Goal: Check status: Check status

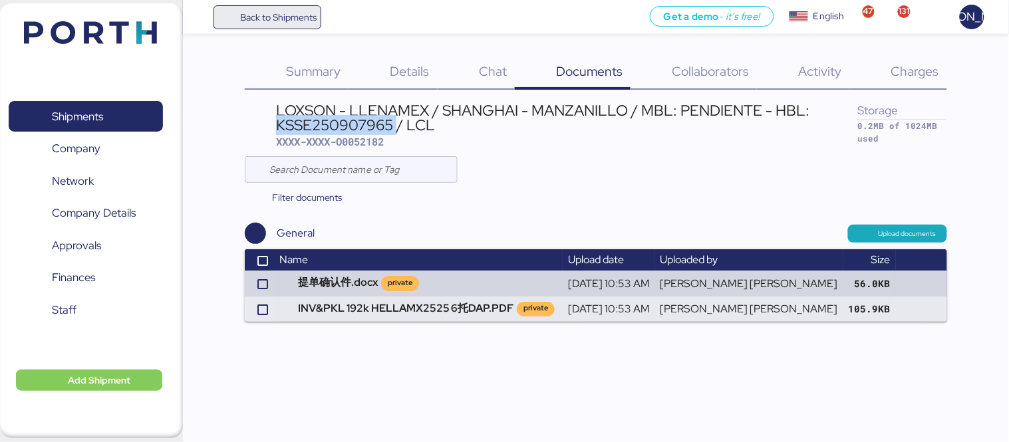
click at [249, 15] on span "Back to Shipments" at bounding box center [278, 17] width 76 height 16
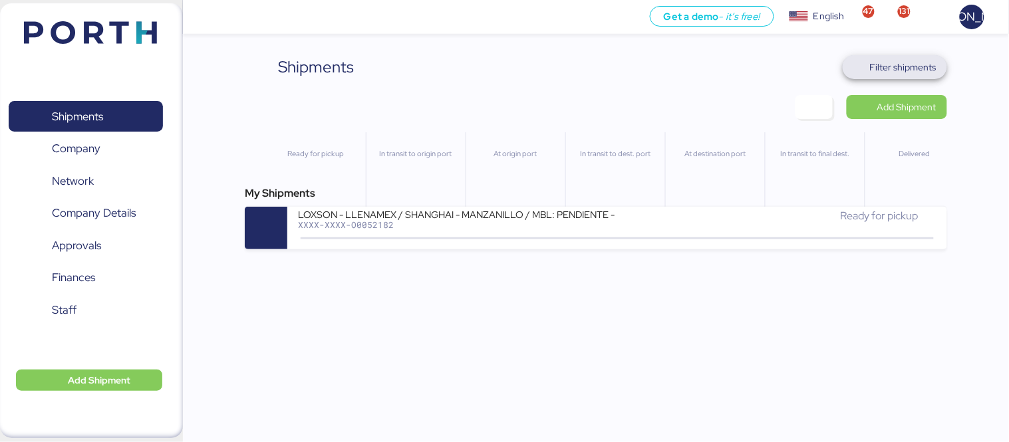
click at [914, 57] on span "Filter shipments" at bounding box center [894, 67] width 104 height 24
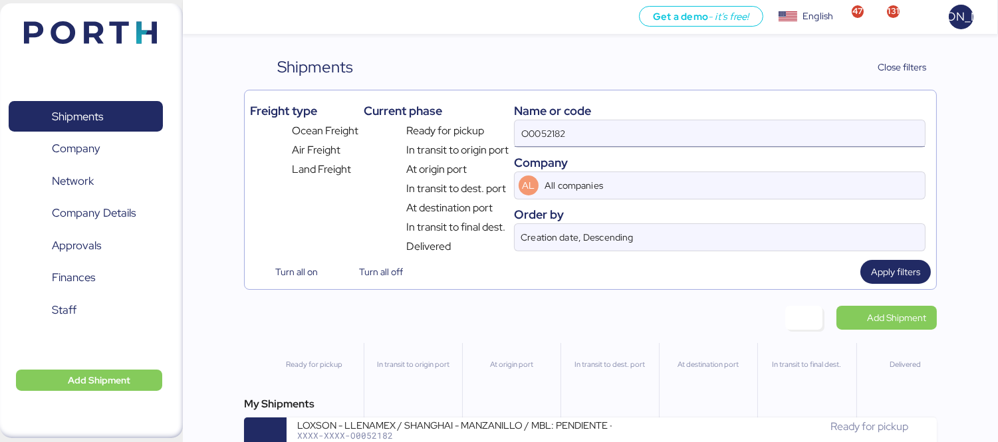
click at [579, 142] on input "O0052182" at bounding box center [720, 133] width 410 height 27
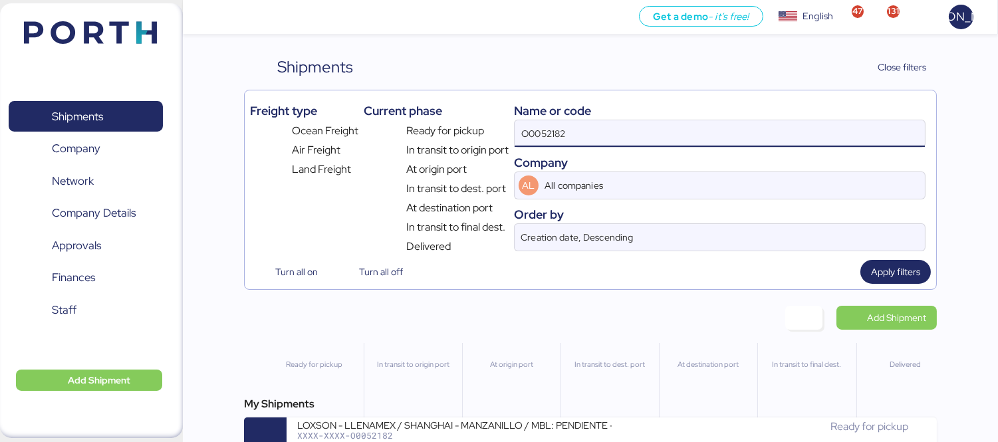
paste input "275/175661"
type input "O0052275"
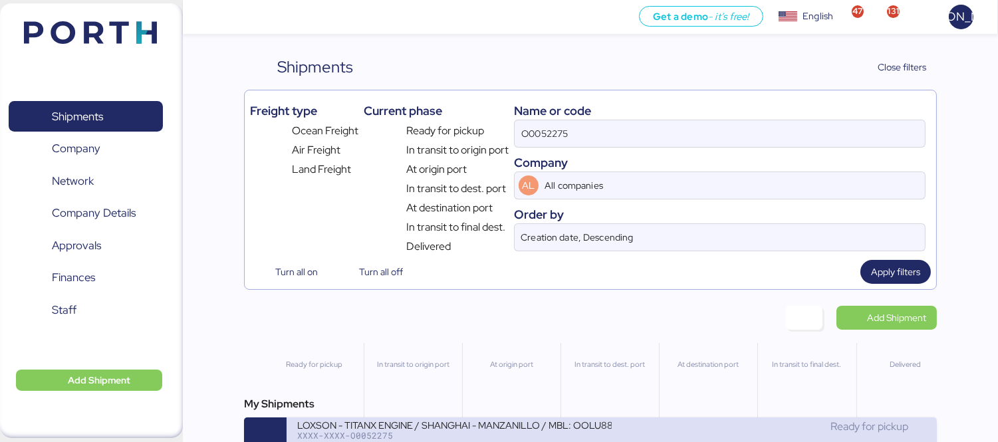
click at [630, 434] on div "Ready for pickup" at bounding box center [769, 427] width 315 height 16
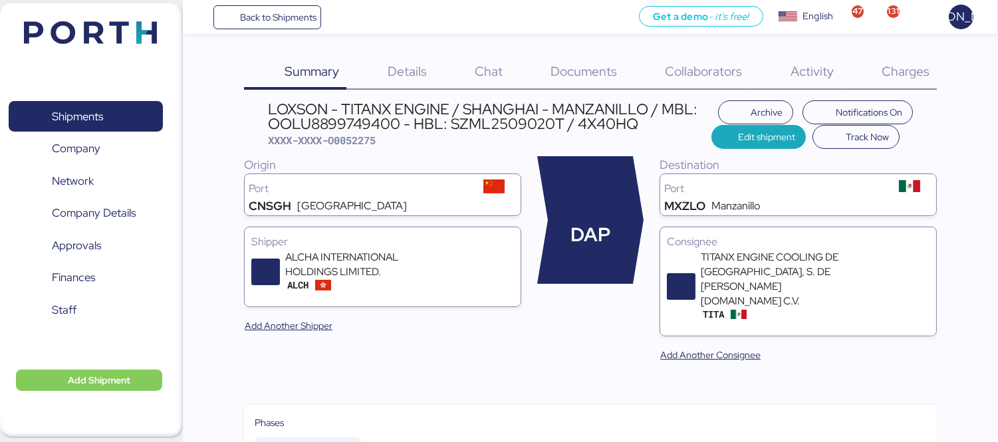
click at [582, 81] on div "Documents 0" at bounding box center [567, 72] width 114 height 35
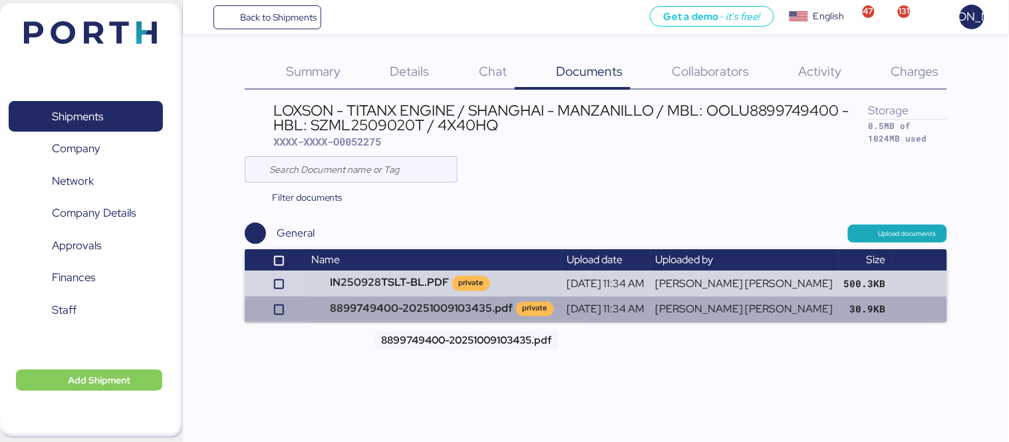
click at [453, 309] on td "8899749400-20251009103435.pdf private" at bounding box center [434, 309] width 255 height 25
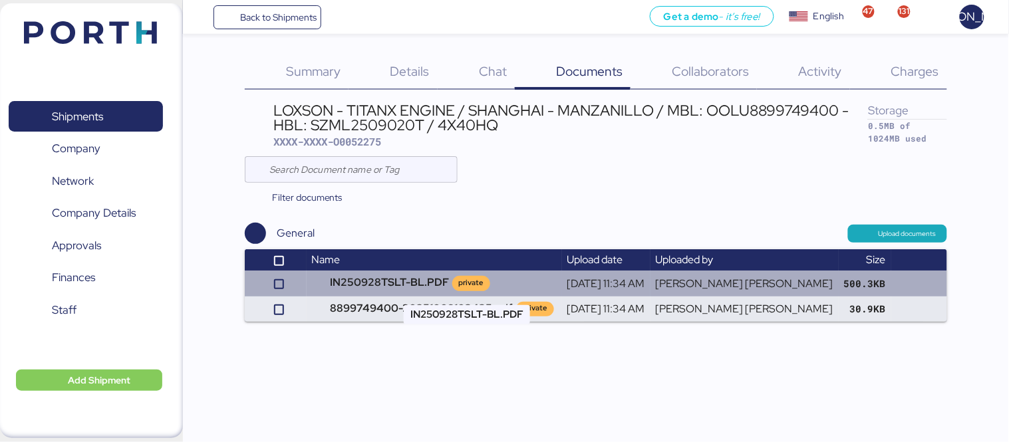
click at [419, 276] on td "IN250928TSLT-BL.PDF private" at bounding box center [434, 283] width 255 height 25
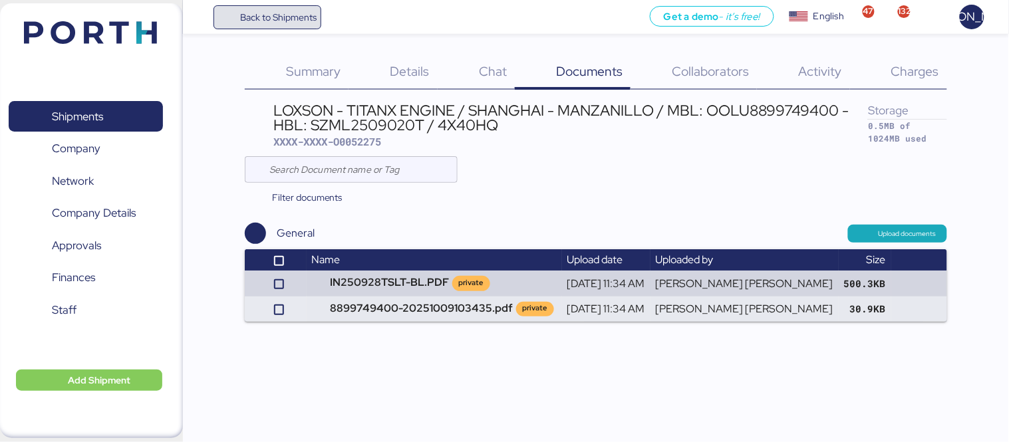
drag, startPoint x: 284, startPoint y: 20, endPoint x: 449, endPoint y: 33, distance: 165.4
click at [284, 20] on span "Back to Shipments" at bounding box center [278, 17] width 76 height 16
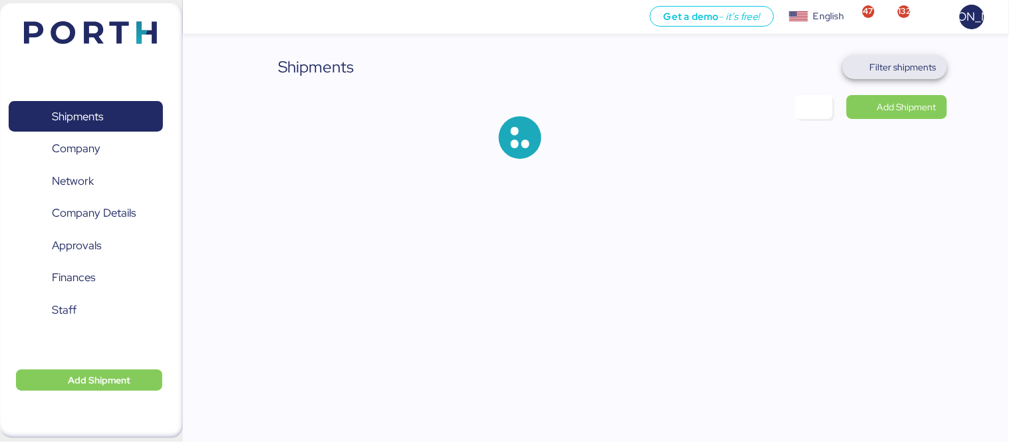
click at [888, 69] on span "Filter shipments" at bounding box center [903, 67] width 66 height 16
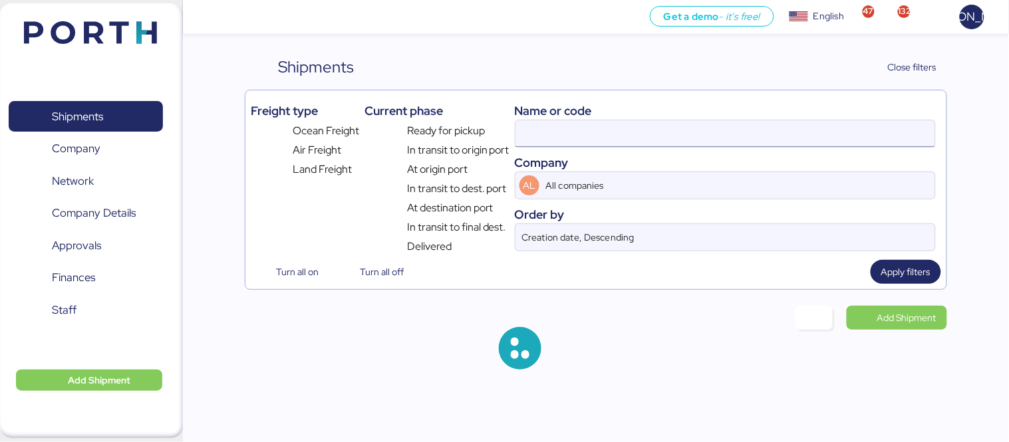
click at [571, 130] on input at bounding box center [725, 133] width 420 height 27
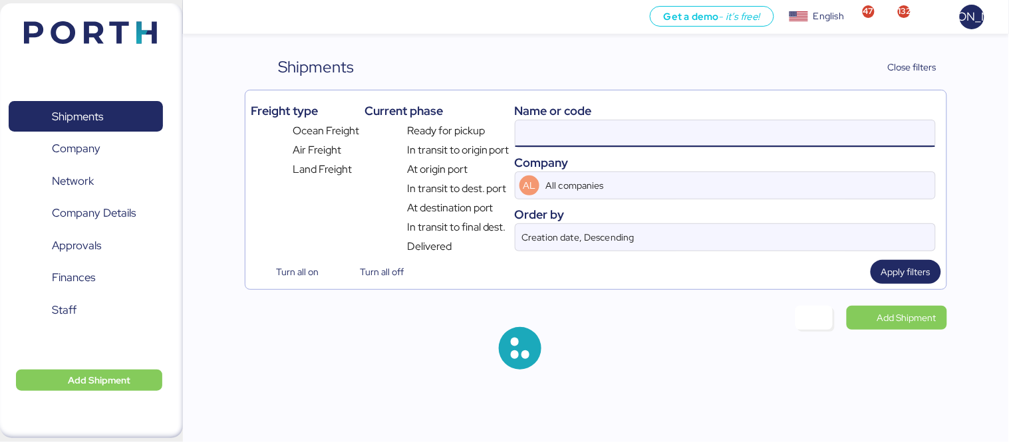
paste input "O0052281 - 175689"
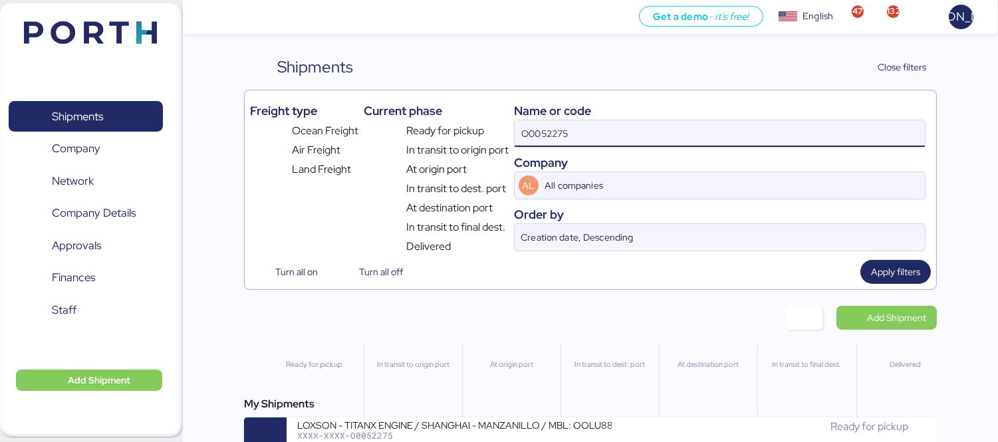
drag, startPoint x: 617, startPoint y: 130, endPoint x: 563, endPoint y: 141, distance: 54.9
click at [563, 141] on input "O0052275" at bounding box center [720, 133] width 410 height 27
click at [590, 137] on input "O0052275" at bounding box center [720, 133] width 410 height 27
paste input "81 - 175689"
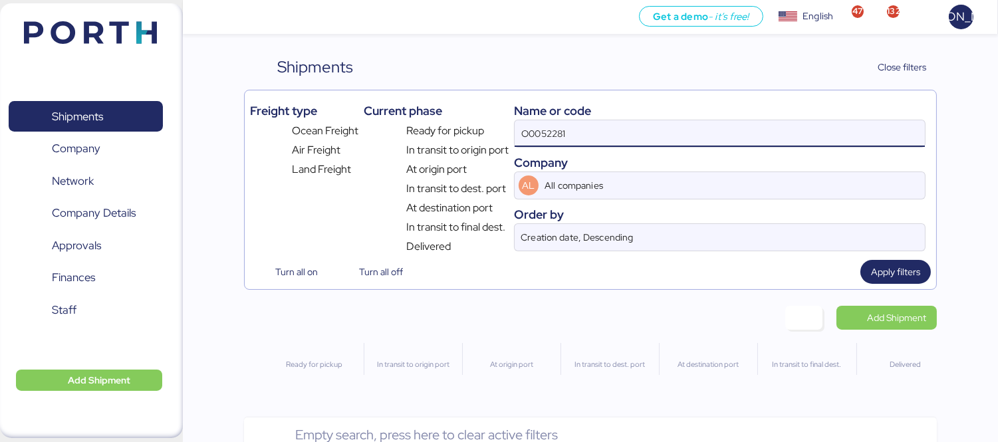
type input "O0052281"
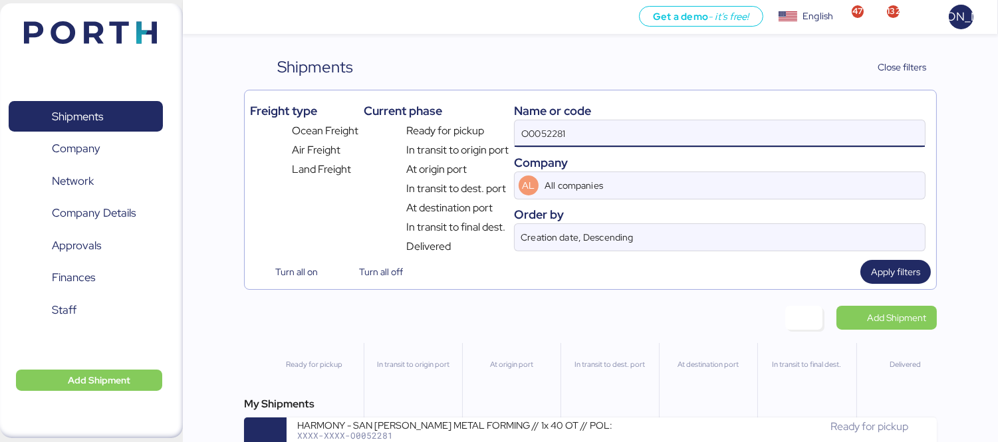
scroll to position [31, 0]
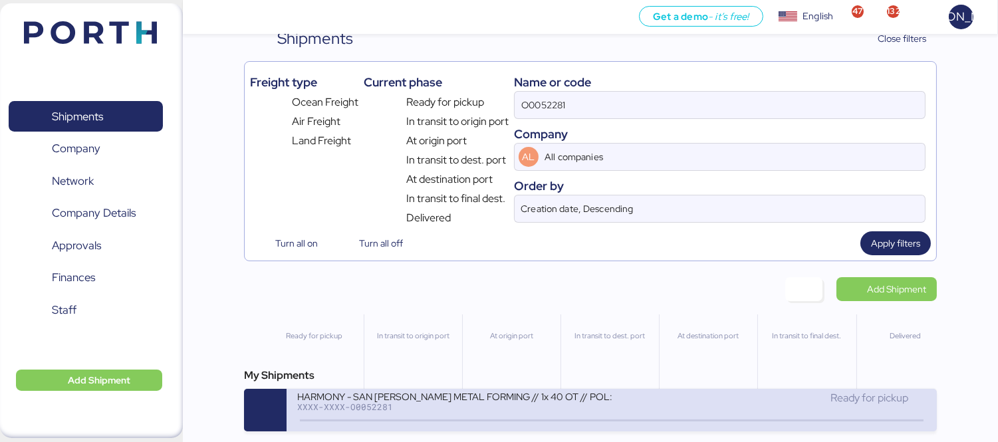
click at [412, 408] on div "XXXX-XXXX-O0052281" at bounding box center [454, 406] width 315 height 9
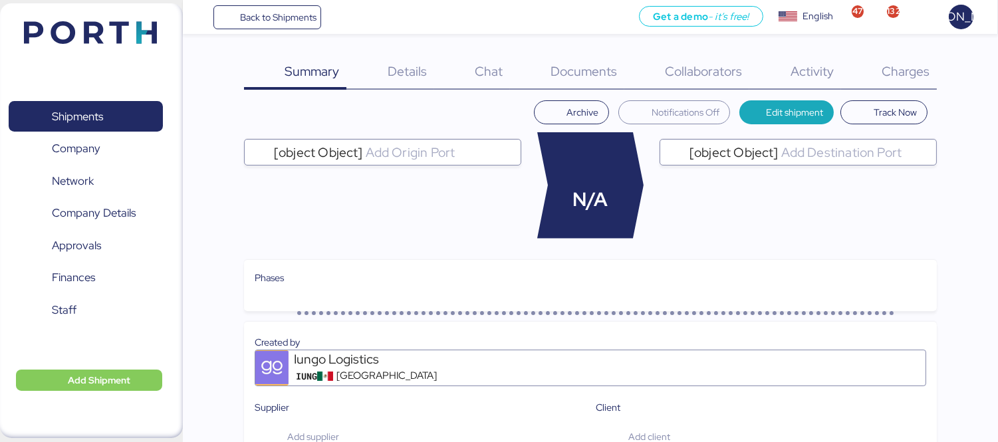
click at [394, 68] on span "Details" at bounding box center [407, 71] width 39 height 17
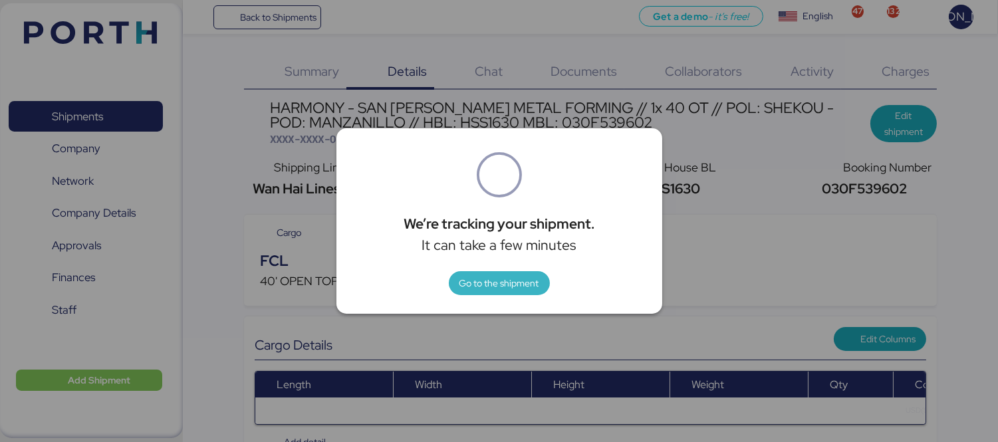
click at [533, 286] on span "Go to the shipment" at bounding box center [499, 283] width 80 height 16
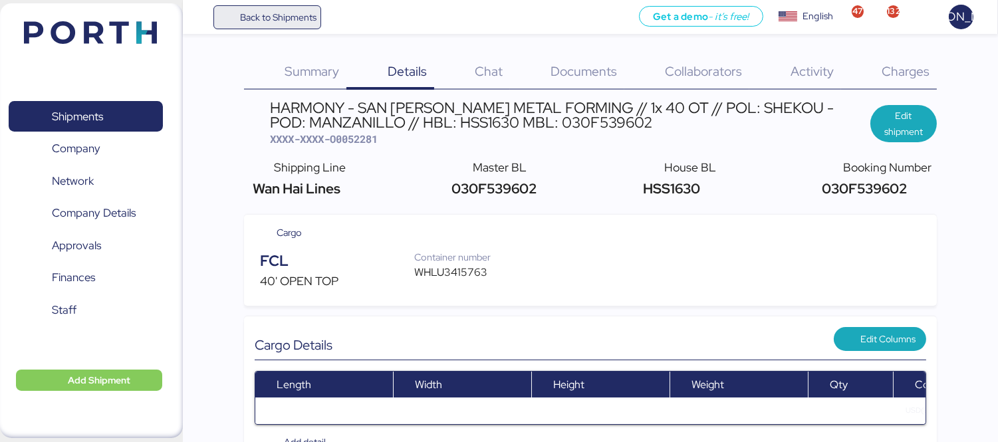
click at [311, 11] on span "Back to Shipments" at bounding box center [278, 17] width 76 height 16
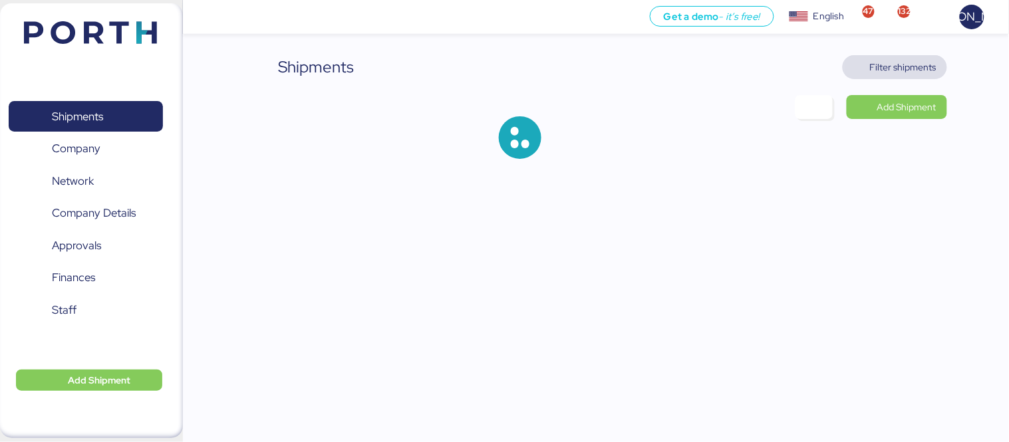
click at [903, 73] on span "Filter shipments" at bounding box center [903, 67] width 66 height 16
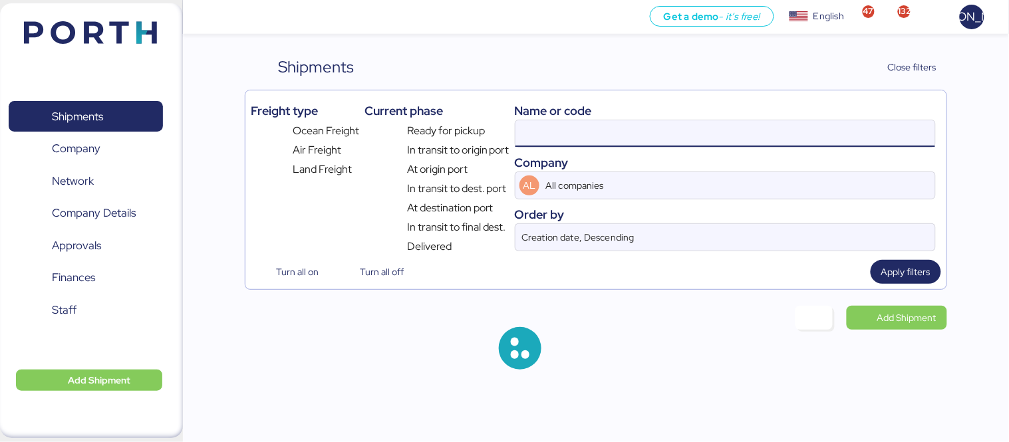
click at [575, 142] on input at bounding box center [725, 133] width 420 height 27
paste input "OOLU8899749400"
type input "OOLU8899749400"
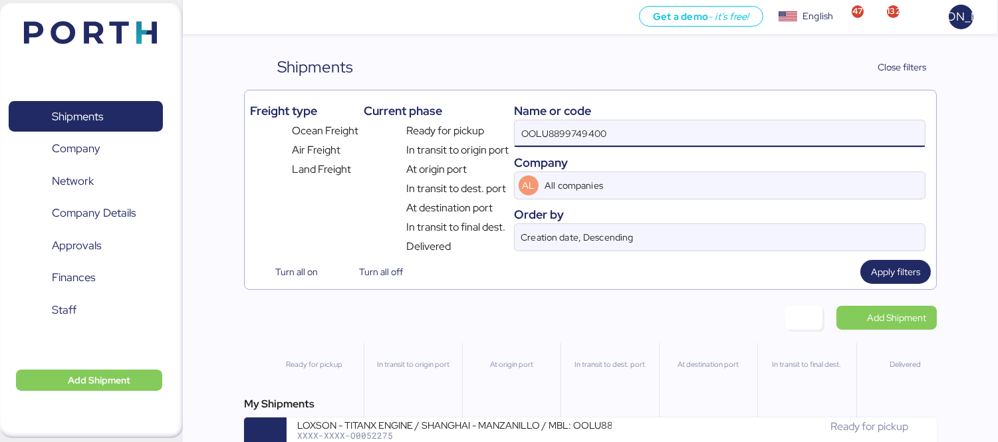
scroll to position [31, 0]
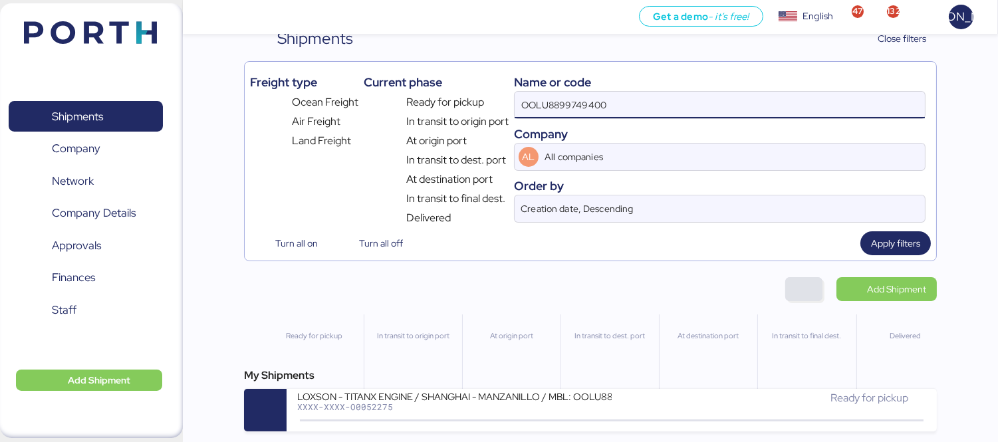
click at [803, 295] on span "button" at bounding box center [804, 289] width 16 height 19
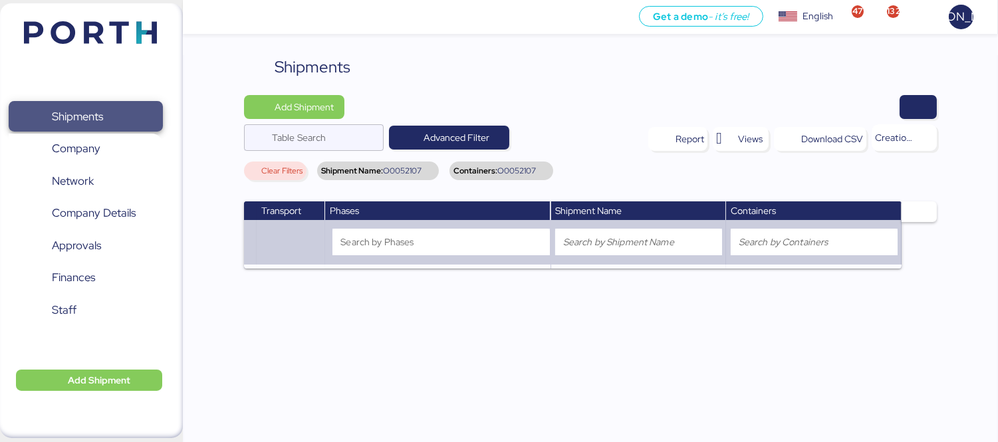
click at [130, 115] on span "Shipments" at bounding box center [85, 116] width 143 height 19
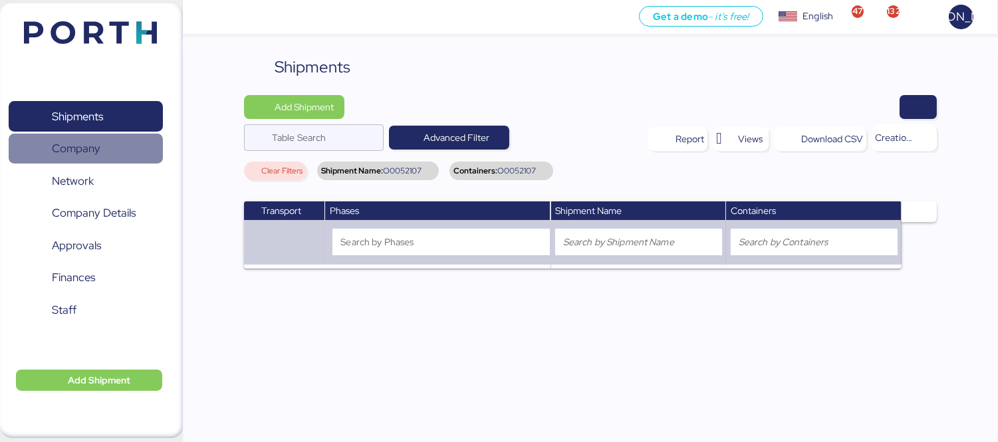
click at [100, 148] on span "Company" at bounding box center [85, 148] width 143 height 19
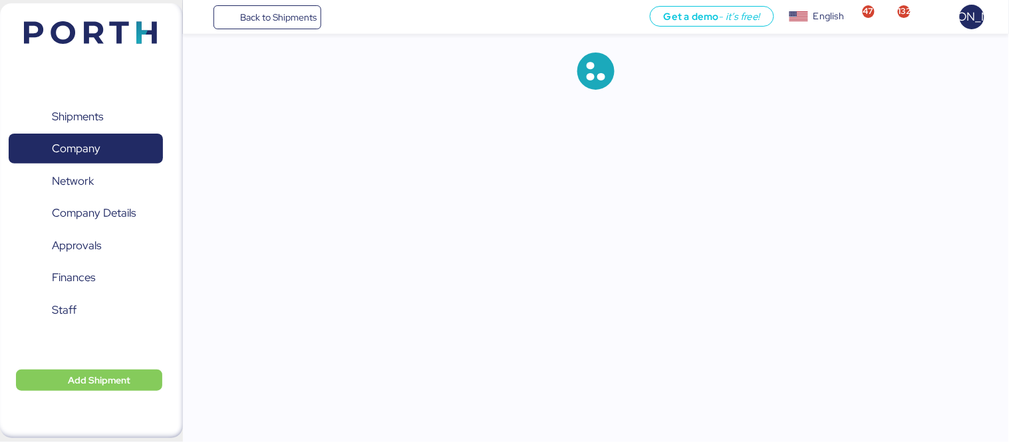
click at [103, 114] on span "Shipments" at bounding box center [77, 116] width 51 height 19
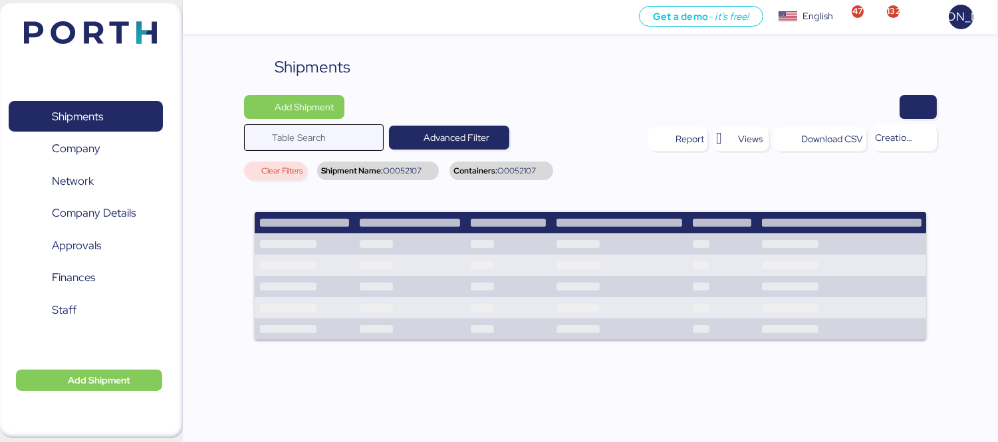
click at [332, 136] on input "Table Search" at bounding box center [324, 137] width 104 height 27
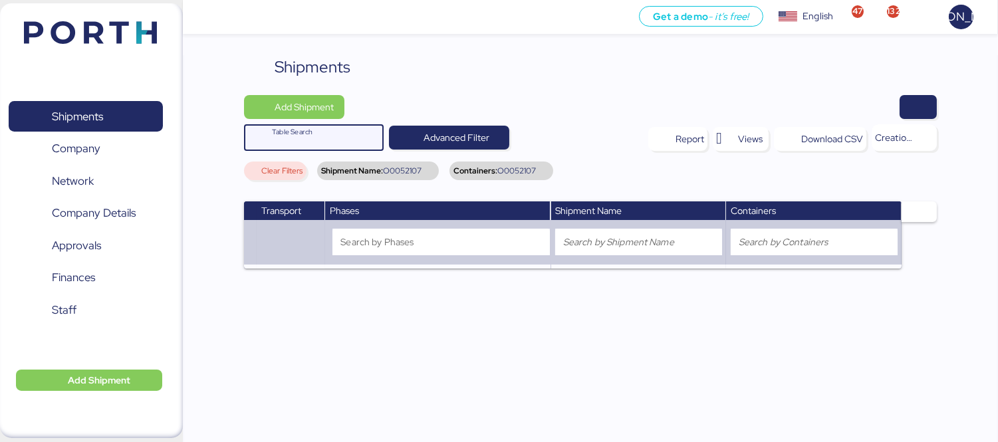
paste input "OOLU8899749400"
type input "OOLU8899749400"
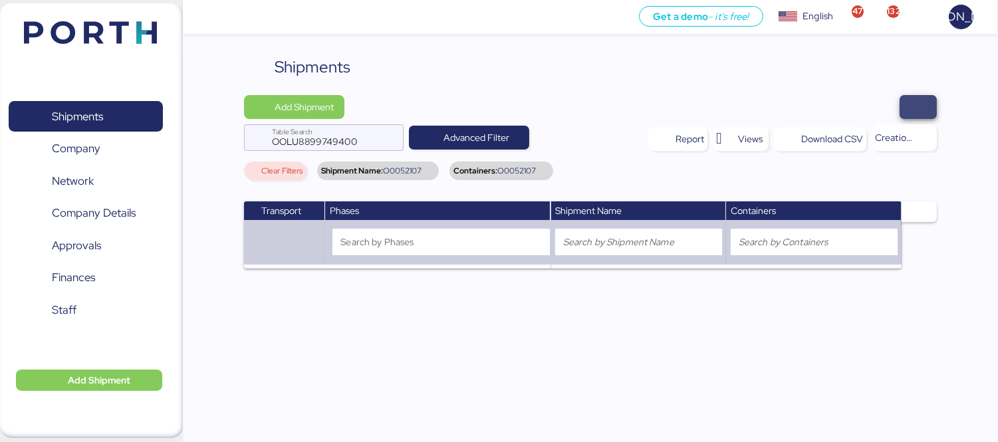
click at [920, 110] on span "button" at bounding box center [918, 107] width 16 height 19
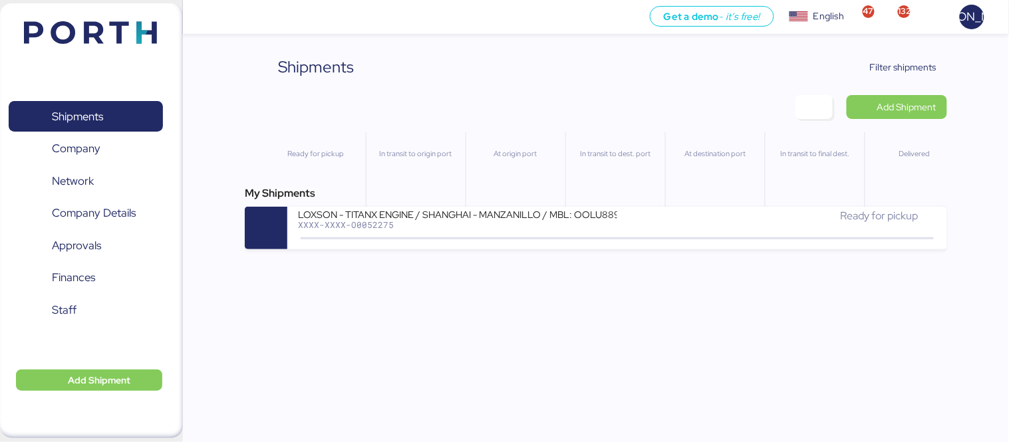
click at [892, 50] on div "Shipments Clear Filters Filter shipments Add Shipment Ready for pickup In trans…" at bounding box center [504, 124] width 1009 height 249
click at [892, 60] on span "Filter shipments" at bounding box center [903, 67] width 66 height 16
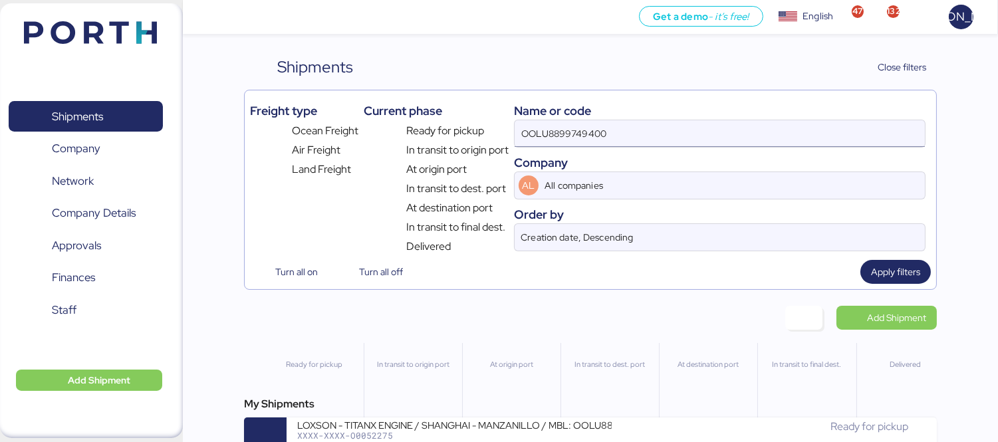
click at [621, 138] on input "OOLU8899749400" at bounding box center [720, 133] width 410 height 27
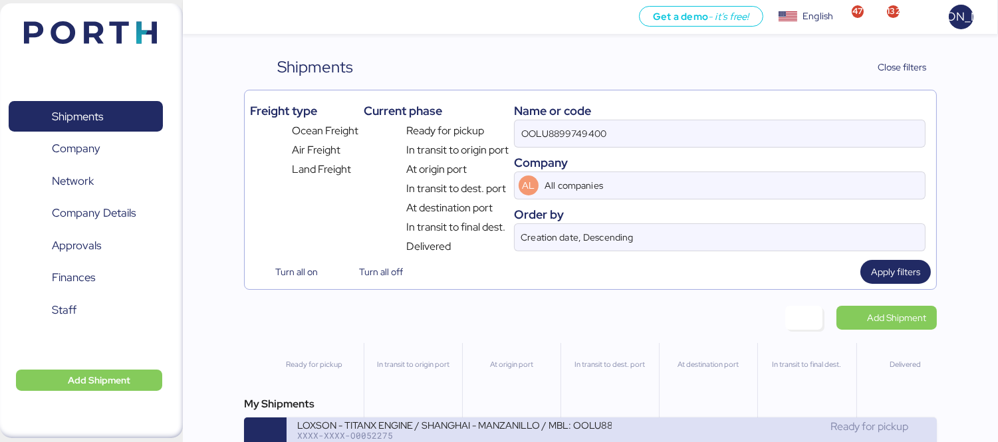
click at [553, 430] on div "LOXSON - TITANX ENGINE / SHANGHAI - MANZANILLO / MBL: OOLU8899749400 - HBL: SZM…" at bounding box center [454, 424] width 315 height 11
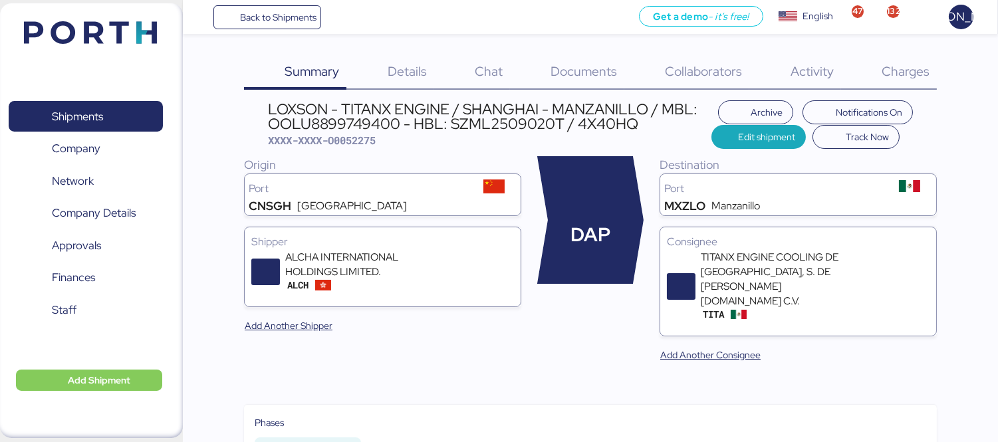
click at [609, 64] on span "Documents" at bounding box center [584, 71] width 66 height 17
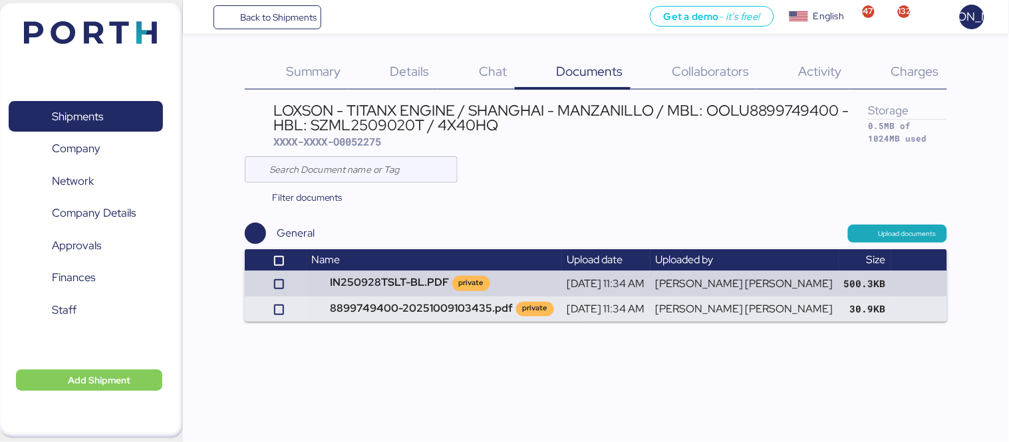
click at [448, 324] on div "Back to Shipments Get a demo - it’s free! Get a demo English Inglés English 47 …" at bounding box center [504, 221] width 1009 height 442
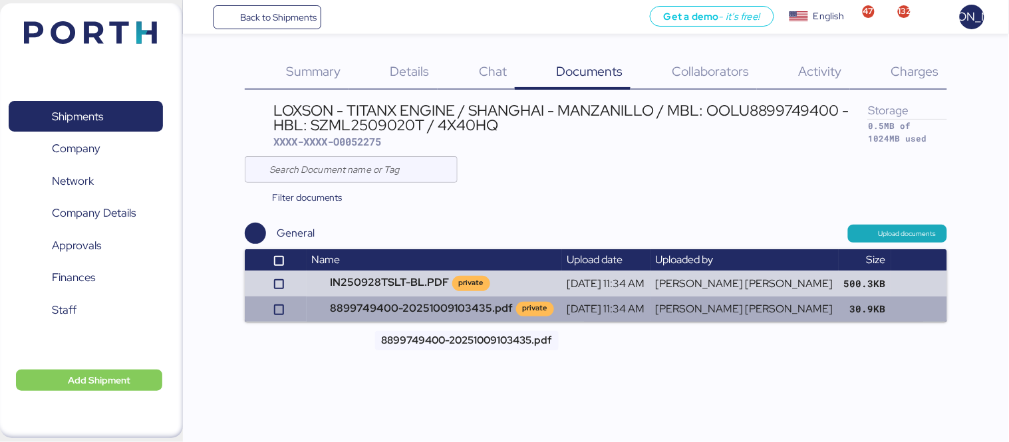
click at [461, 315] on td "8899749400-20251009103435.pdf private" at bounding box center [434, 309] width 255 height 25
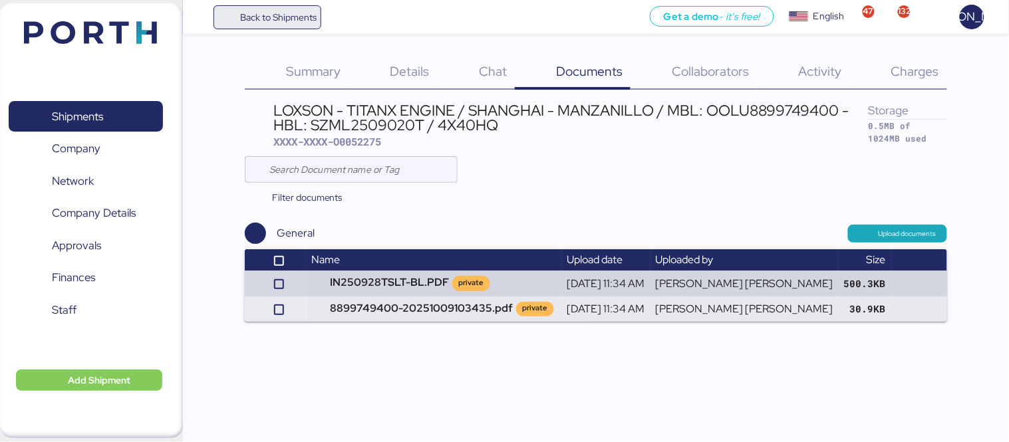
click at [247, 23] on span "Back to Shipments" at bounding box center [278, 17] width 76 height 16
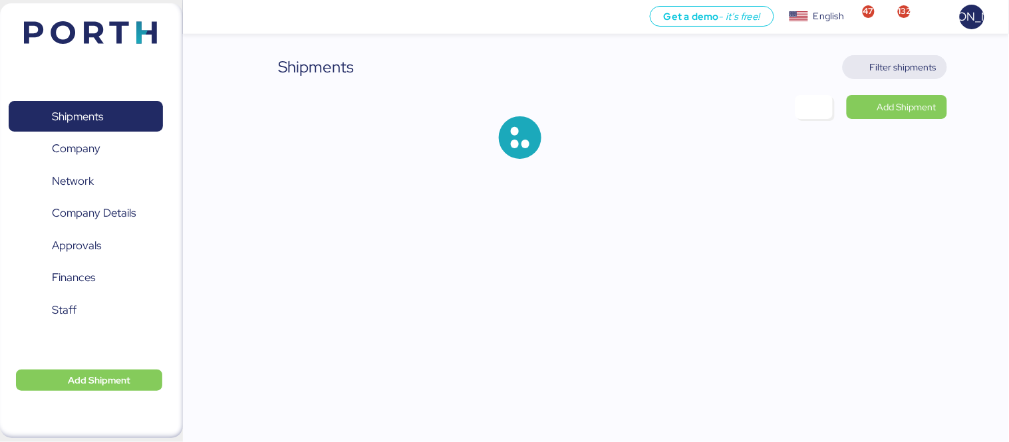
click at [911, 63] on span "Filter shipments" at bounding box center [903, 67] width 66 height 16
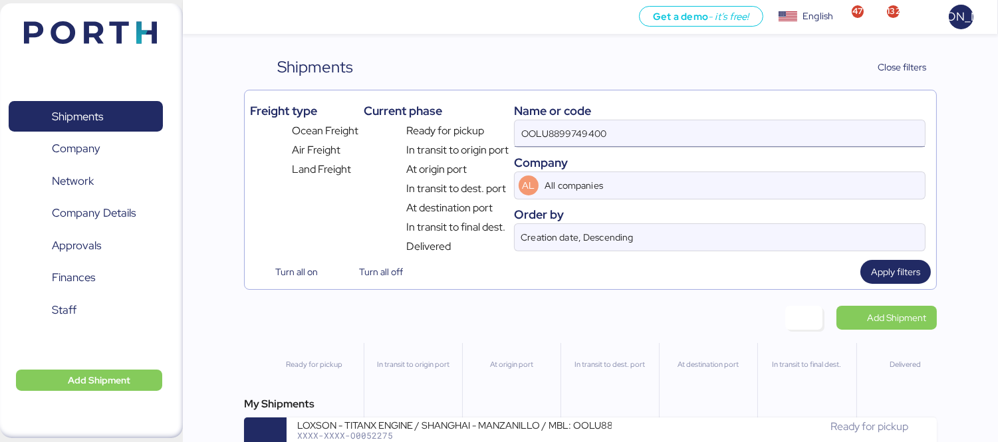
click at [676, 134] on input "OOLU8899749400" at bounding box center [720, 133] width 410 height 27
paste input "0052281"
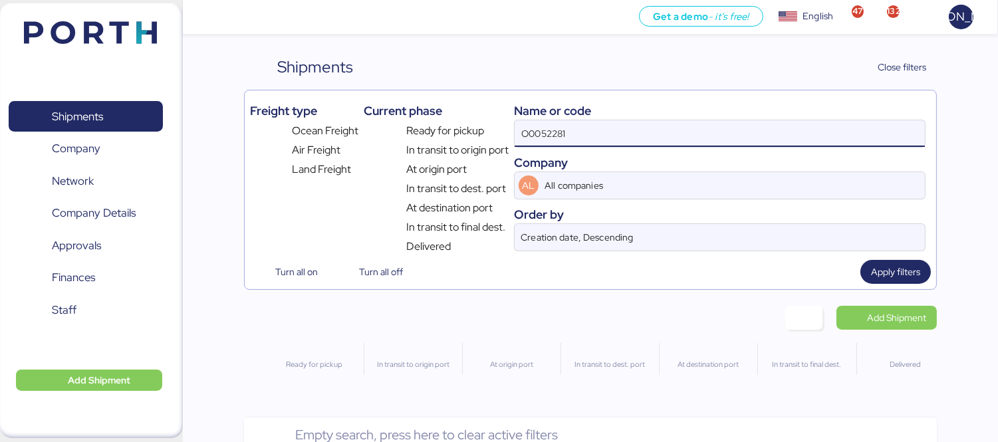
click at [676, 134] on input "O0052281" at bounding box center [720, 133] width 410 height 27
type input "O0052281"
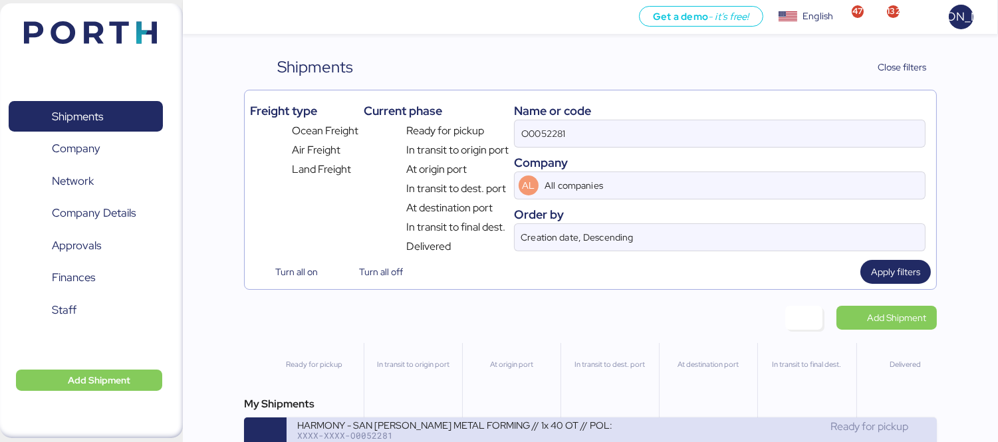
click at [537, 440] on div "XXXX-XXXX-O0052281" at bounding box center [454, 435] width 315 height 9
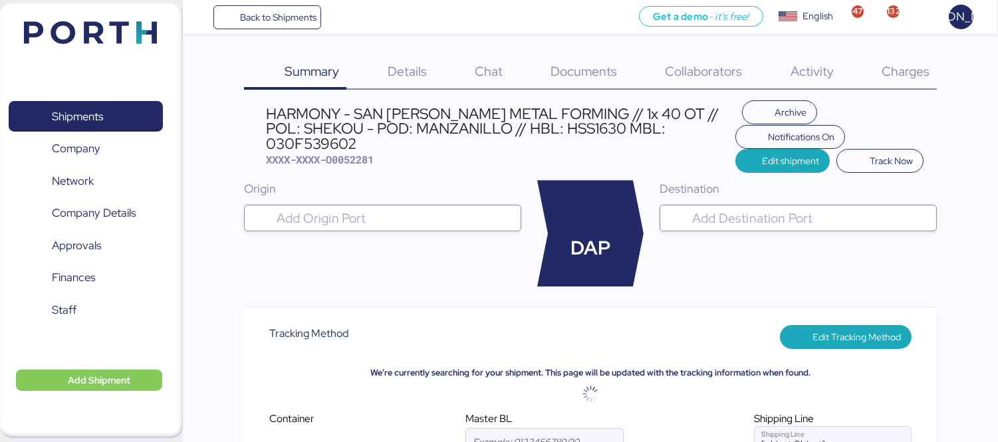
click at [594, 74] on span "Documents" at bounding box center [584, 71] width 66 height 17
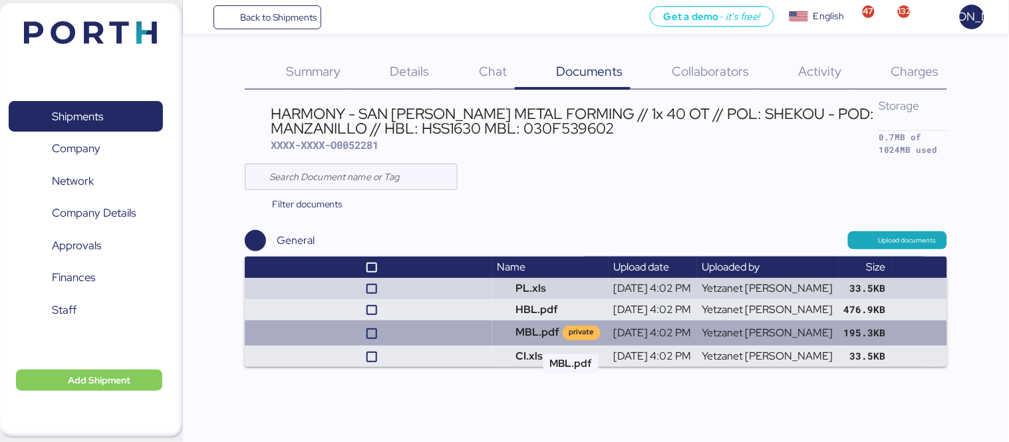
click at [553, 335] on td "MBL.pdf private" at bounding box center [550, 333] width 116 height 25
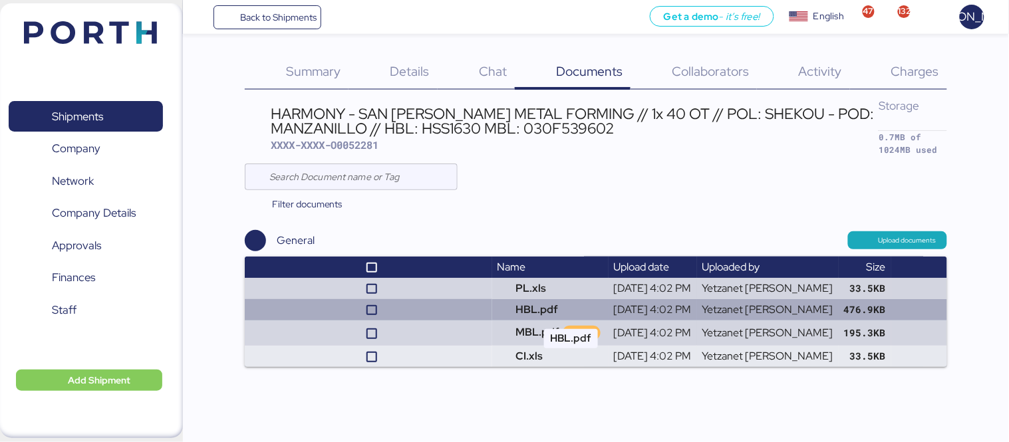
click at [555, 313] on td "HBL.pdf" at bounding box center [550, 309] width 116 height 21
